Goal: Task Accomplishment & Management: Manage account settings

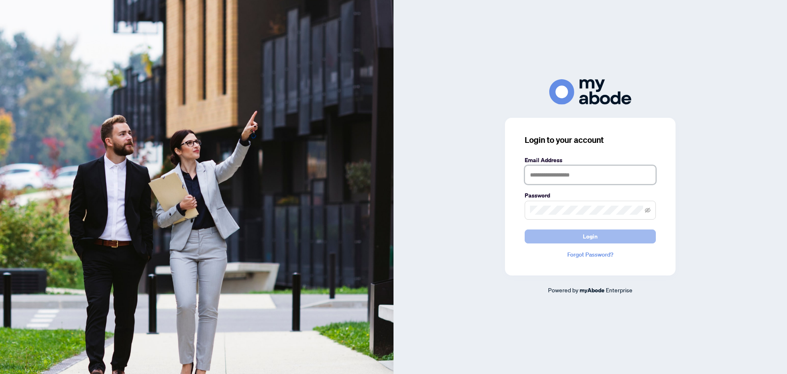
type input "**********"
click at [606, 237] on button "Login" at bounding box center [590, 236] width 131 height 14
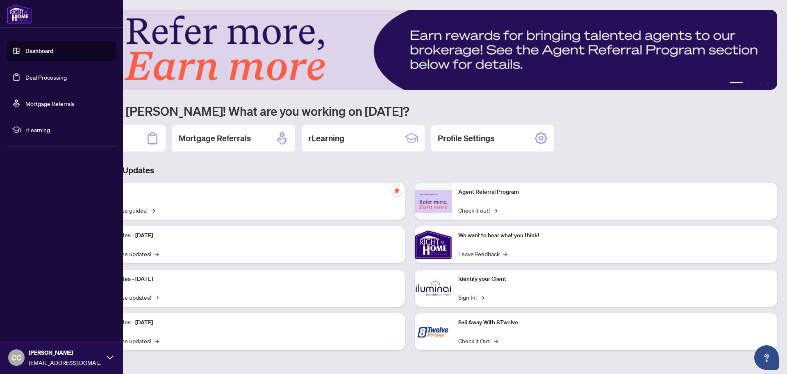
click at [46, 77] on link "Deal Processing" at bounding box center [45, 76] width 41 height 7
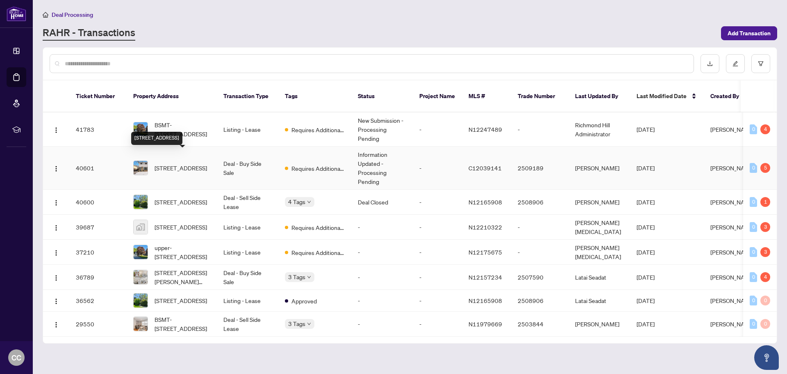
click at [195, 163] on span "158 Freshmeadow Dr, Toronto, Ontario M2H 2R1, Canada" at bounding box center [181, 167] width 52 height 9
click at [763, 163] on div "5" at bounding box center [766, 168] width 10 height 10
click at [750, 163] on div "0" at bounding box center [753, 168] width 7 height 10
click at [173, 163] on span "158 Freshmeadow Dr, Toronto, Ontario M2H 2R1, Canada" at bounding box center [181, 167] width 52 height 9
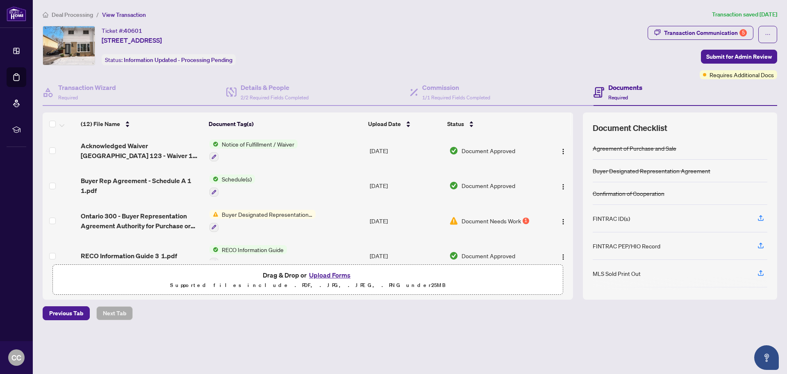
scroll to position [289, 0]
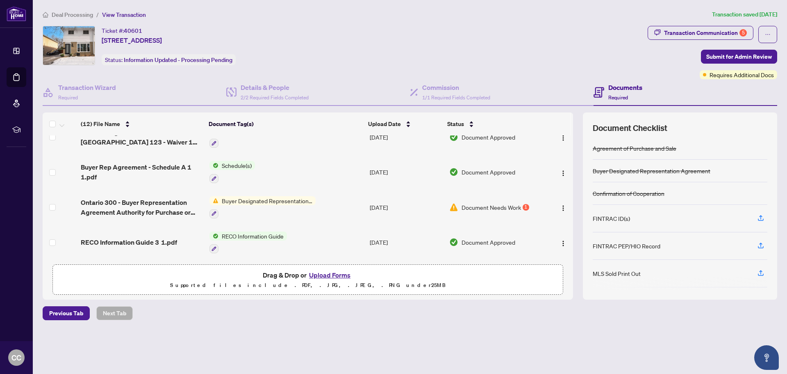
click at [271, 198] on span "Buyer Designated Representation Agreement" at bounding box center [267, 200] width 97 height 9
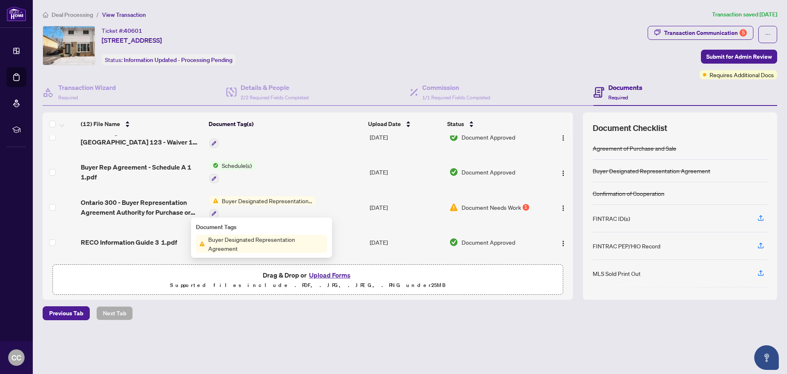
click at [241, 239] on span "Buyer Designated Representation Agreement" at bounding box center [266, 244] width 122 height 18
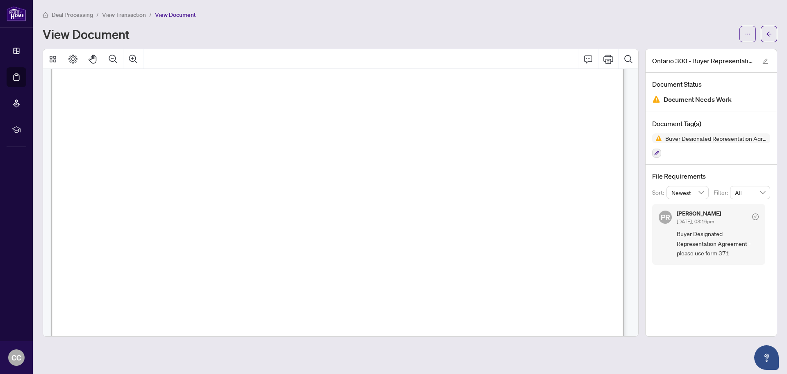
scroll to position [1787, 0]
